Goal: Communication & Community: Connect with others

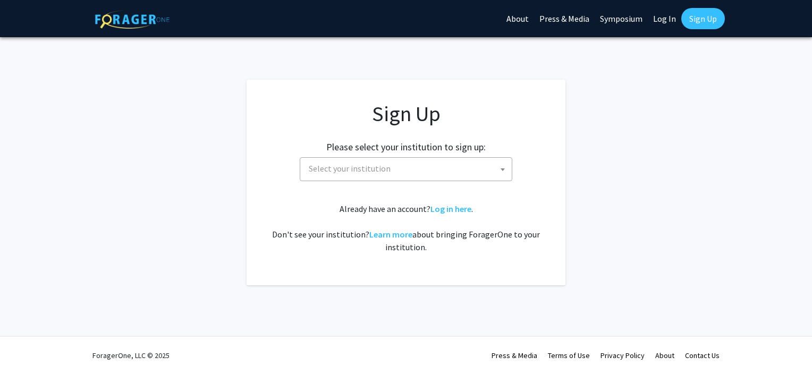
click at [406, 168] on span "Select your institution" at bounding box center [407, 169] width 207 height 22
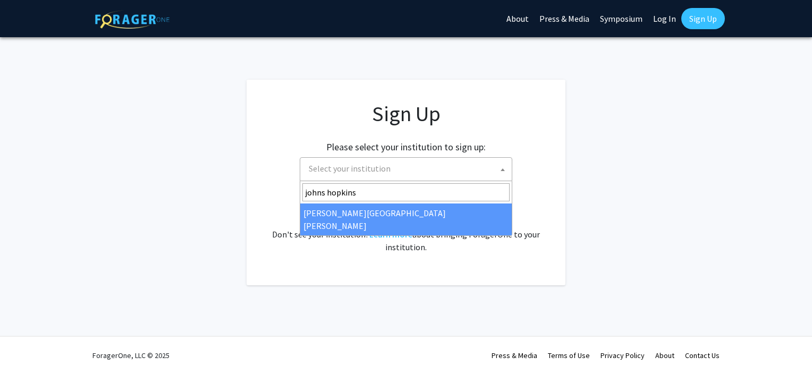
type input "johns hopkins"
select select "1"
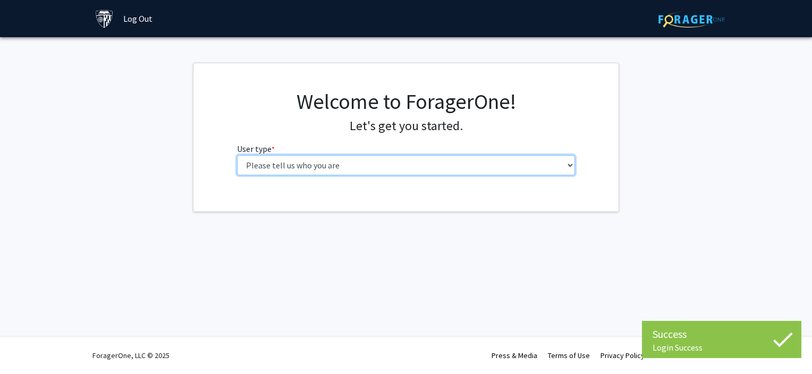
click at [444, 168] on select "Please tell us who you are Undergraduate Student Master's Student Doctoral Cand…" at bounding box center [406, 165] width 338 height 20
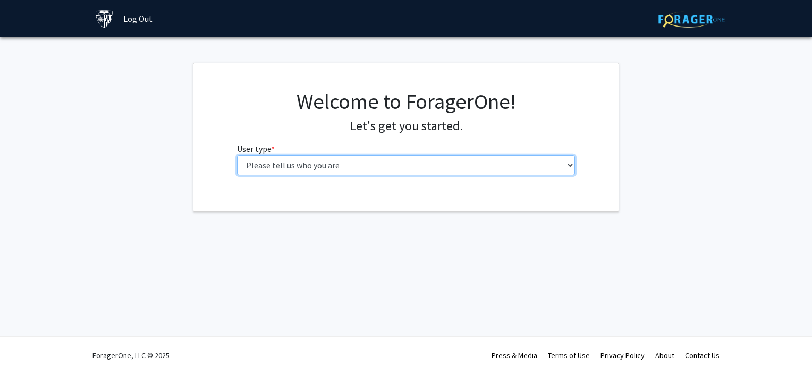
select select "3: doc"
click at [237, 155] on select "Please tell us who you are Undergraduate Student Master's Student Doctoral Cand…" at bounding box center [406, 165] width 338 height 20
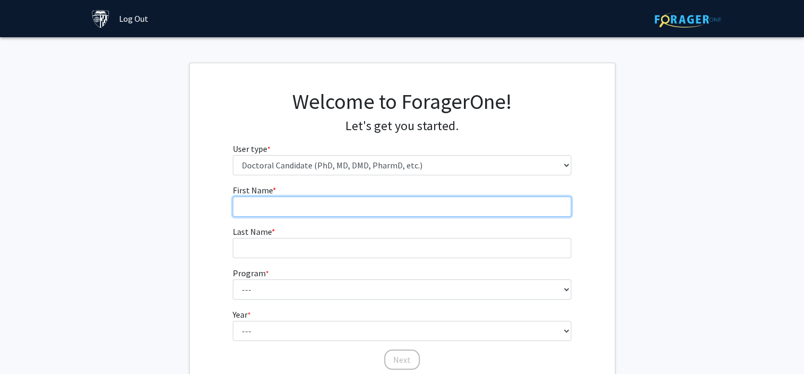
click at [278, 206] on input "First Name * required" at bounding box center [402, 207] width 338 height 20
type input "[PERSON_NAME]"
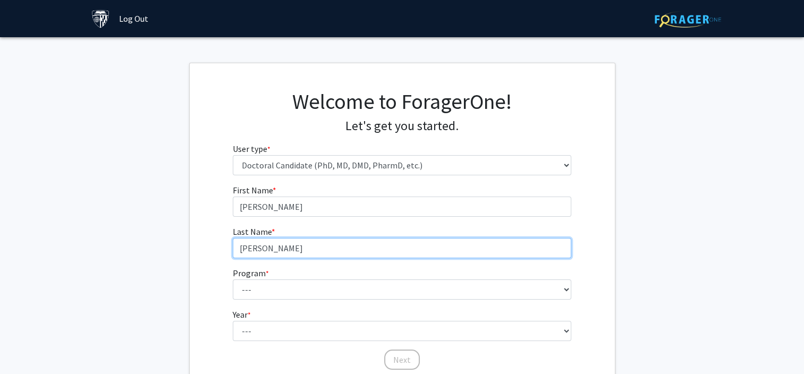
type input "[PERSON_NAME]"
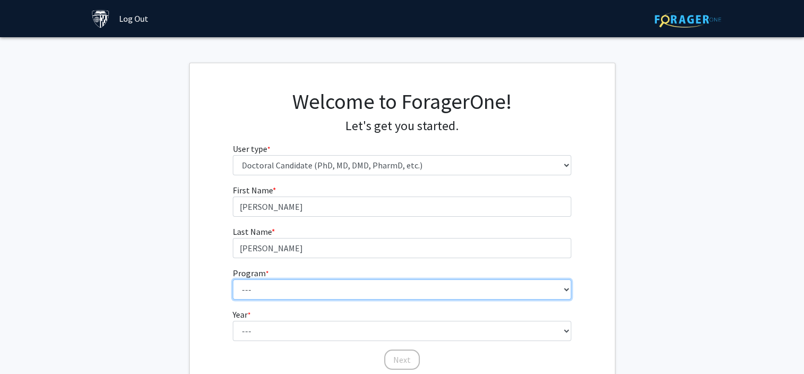
click at [275, 292] on select "--- Adult-Gerontological Acute Care Nurse Practitioner Adult-Gerontological Cri…" at bounding box center [402, 289] width 338 height 20
select select "58: 60"
click at [233, 279] on select "--- Adult-Gerontological Acute Care Nurse Practitioner Adult-Gerontological Cri…" at bounding box center [402, 289] width 338 height 20
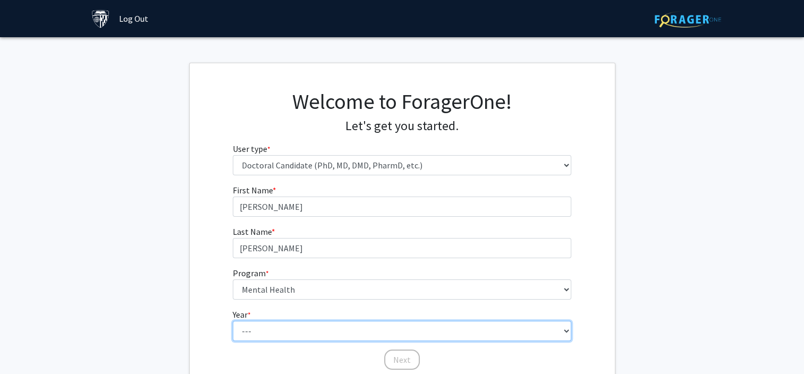
click at [277, 338] on select "--- First Year Second Year Third Year Fourth Year Fifth Year Sixth Year Seventh…" at bounding box center [402, 331] width 338 height 20
select select "1: first_year"
click at [233, 321] on select "--- First Year Second Year Third Year Fourth Year Fifth Year Sixth Year Seventh…" at bounding box center [402, 331] width 338 height 20
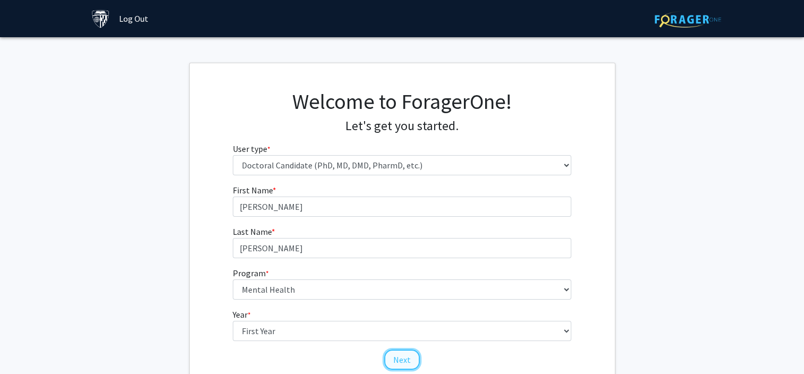
click at [400, 357] on button "Next" at bounding box center [402, 360] width 36 height 20
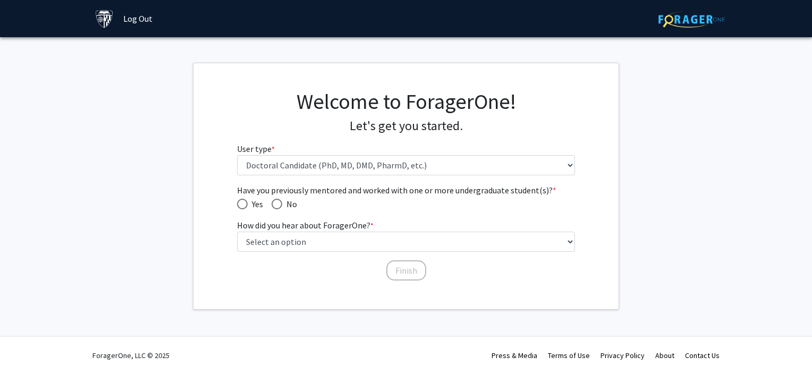
click at [273, 202] on span "Have you previously mentored and worked with one or more undergraduate student(…" at bounding box center [276, 204] width 11 height 11
click at [273, 202] on input "No" at bounding box center [276, 204] width 11 height 11
radio input "true"
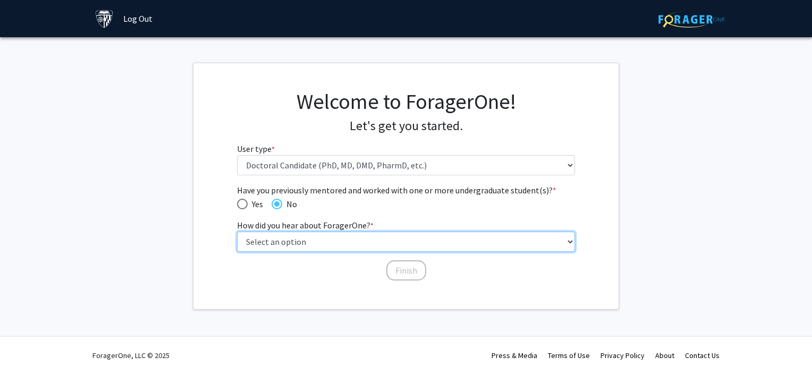
click at [293, 246] on select "Select an option Peer/student recommendation Faculty/staff recommendation Unive…" at bounding box center [406, 242] width 338 height 20
select select "3: university_website"
click at [237, 232] on select "Select an option Peer/student recommendation Faculty/staff recommendation Unive…" at bounding box center [406, 242] width 338 height 20
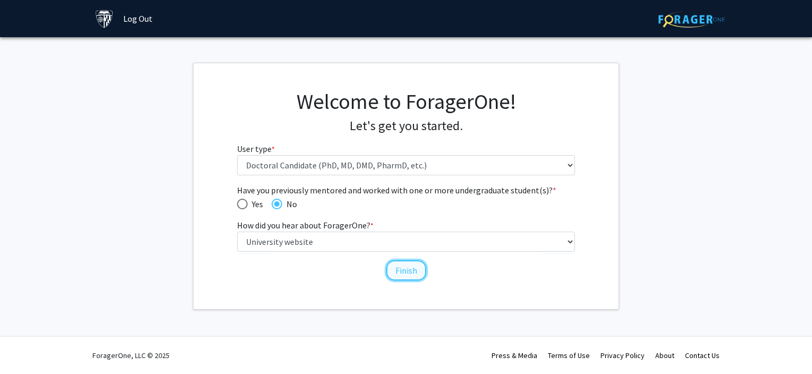
click at [414, 271] on button "Finish" at bounding box center [406, 270] width 40 height 20
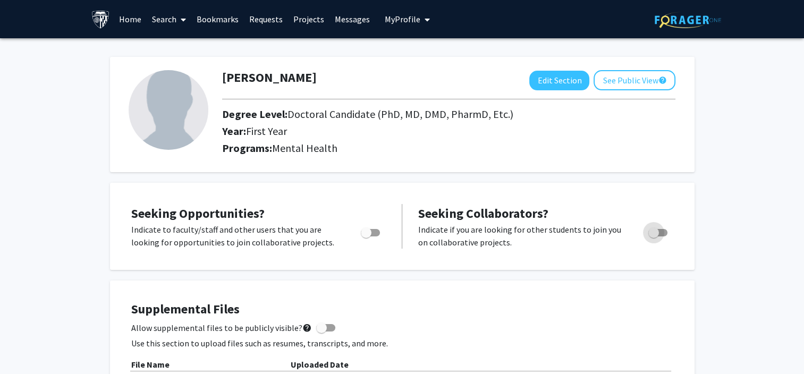
click at [657, 231] on span "Toggle" at bounding box center [653, 232] width 11 height 11
click at [653, 236] on input "Would you like to receive other student requests to work with you?" at bounding box center [653, 236] width 1 height 1
click at [657, 231] on span "Toggle" at bounding box center [662, 232] width 11 height 11
click at [653, 236] on input "Would you like to receive other student requests to work with you?" at bounding box center [653, 236] width 1 height 1
checkbox input "true"
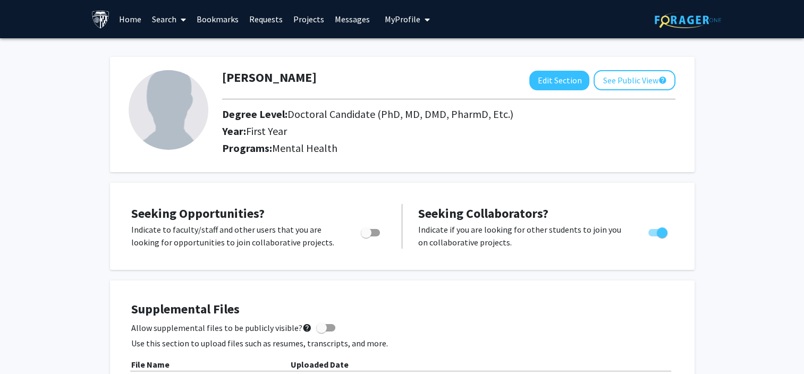
click at [132, 19] on link "Home" at bounding box center [130, 19] width 33 height 37
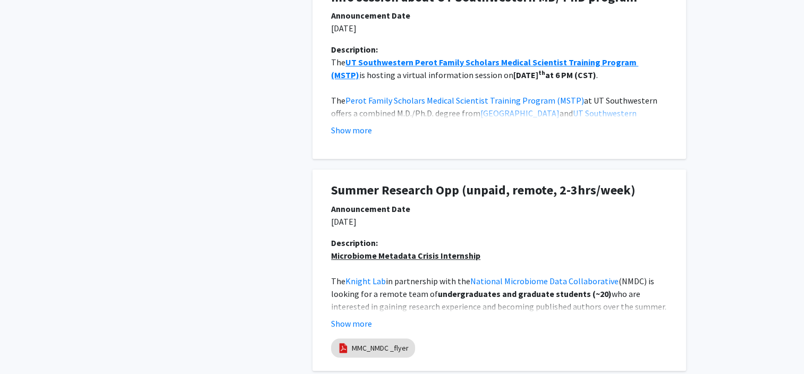
scroll to position [584, 0]
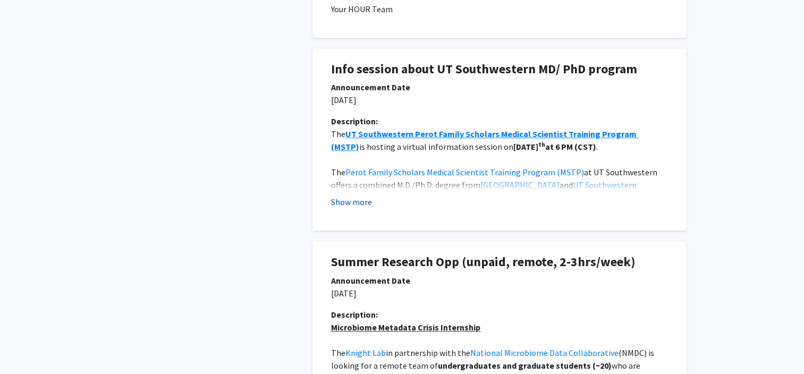
click at [355, 205] on button "Show more" at bounding box center [351, 201] width 41 height 13
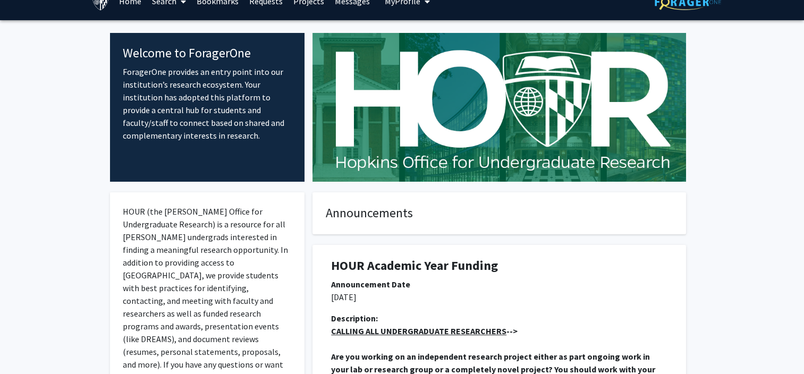
scroll to position [0, 0]
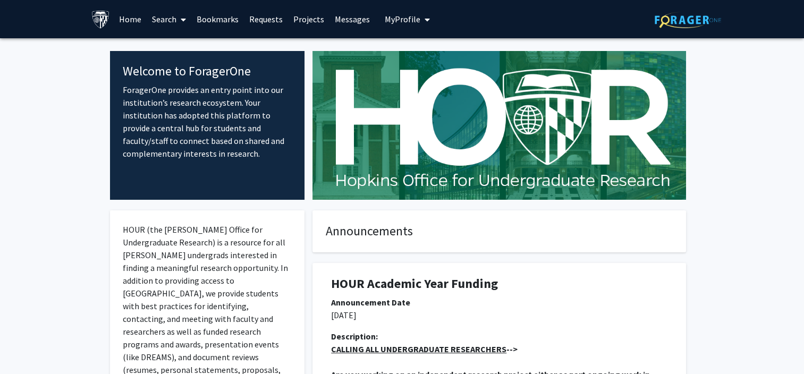
click at [304, 23] on link "Projects" at bounding box center [308, 19] width 41 height 37
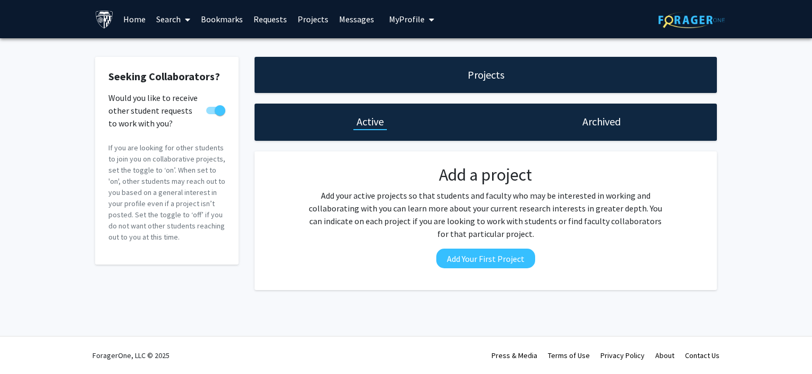
click at [156, 24] on link "Search" at bounding box center [173, 19] width 45 height 37
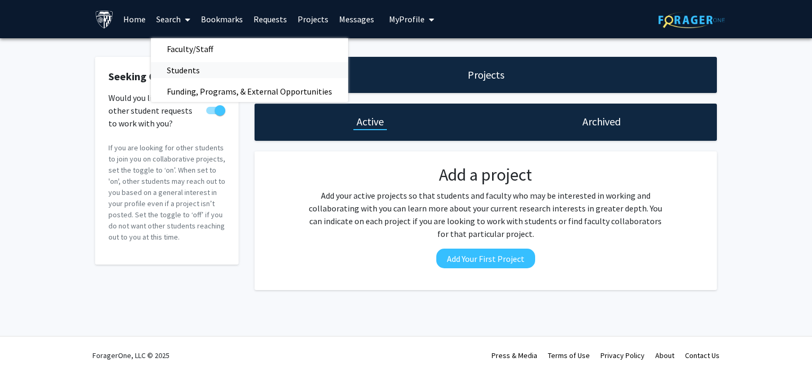
click at [197, 70] on span "Students" at bounding box center [183, 69] width 65 height 21
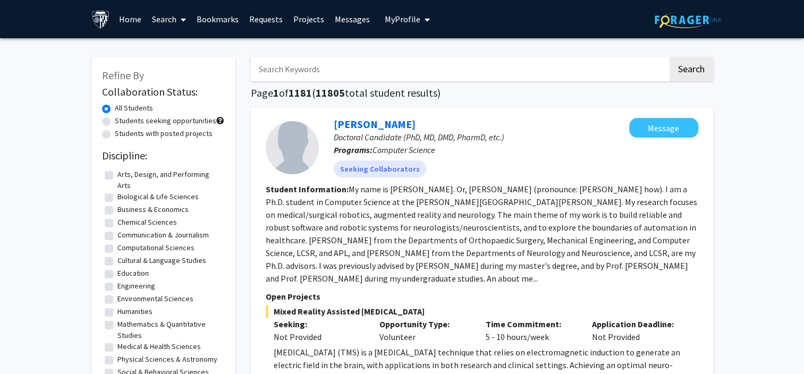
click at [323, 66] on input "Search Keywords" at bounding box center [459, 69] width 417 height 24
type input "[PERSON_NAME]"
click at [669, 57] on button "Search" at bounding box center [691, 69] width 44 height 24
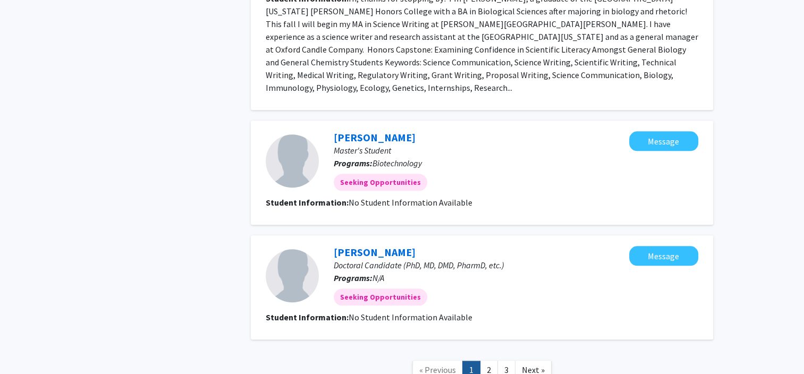
scroll to position [1128, 0]
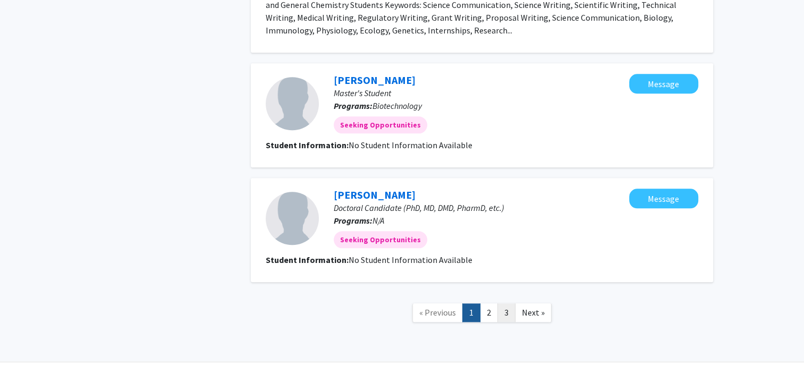
click at [497, 303] on link "3" at bounding box center [506, 312] width 18 height 19
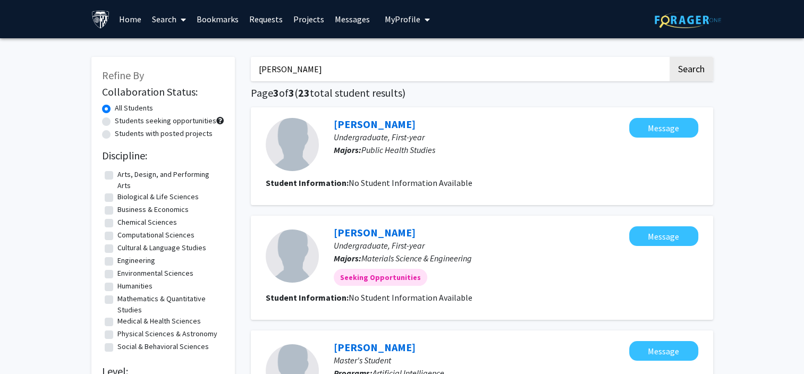
scroll to position [191, 0]
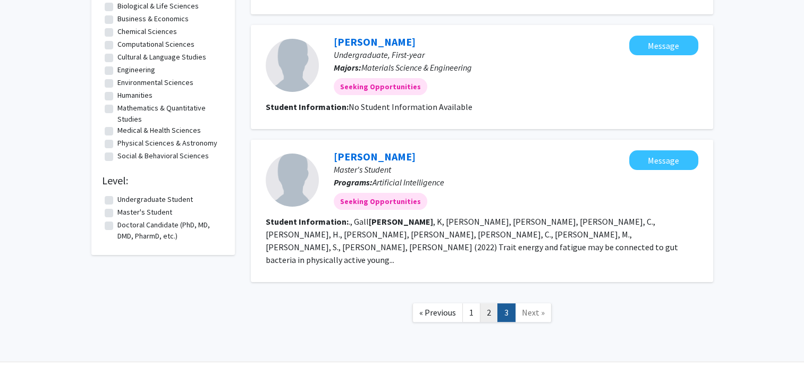
click at [492, 303] on link "2" at bounding box center [489, 312] width 18 height 19
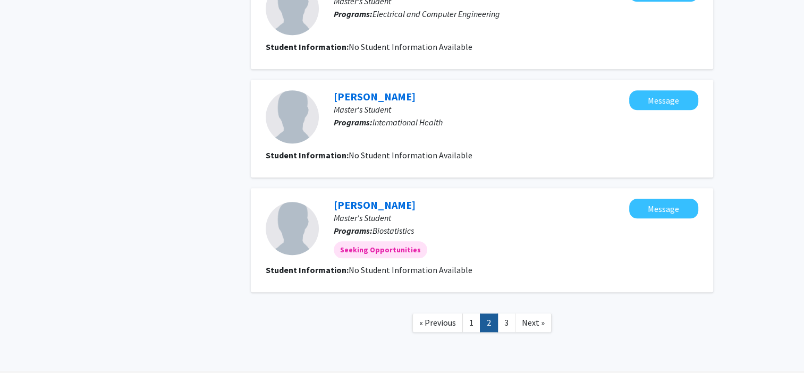
scroll to position [1115, 0]
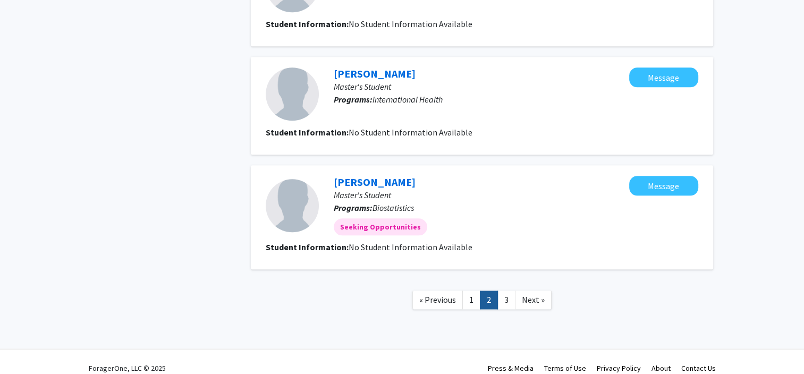
click at [475, 291] on link "1" at bounding box center [471, 300] width 18 height 19
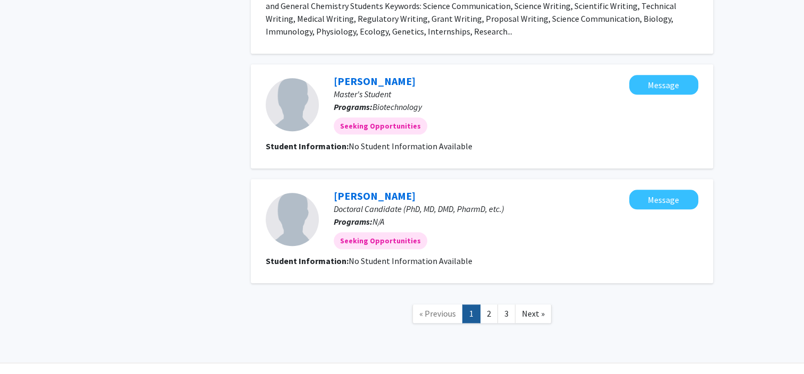
scroll to position [1128, 0]
